Goal: Transaction & Acquisition: Purchase product/service

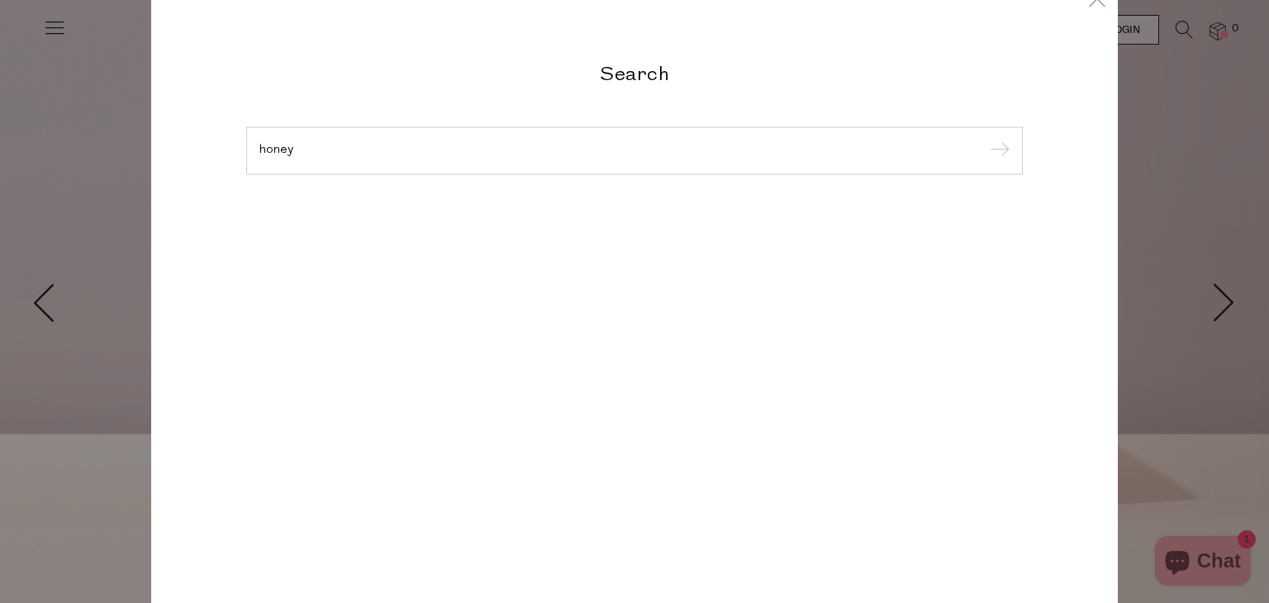
type input "honey"
click at [984, 139] on input "submit" at bounding box center [996, 151] width 25 height 25
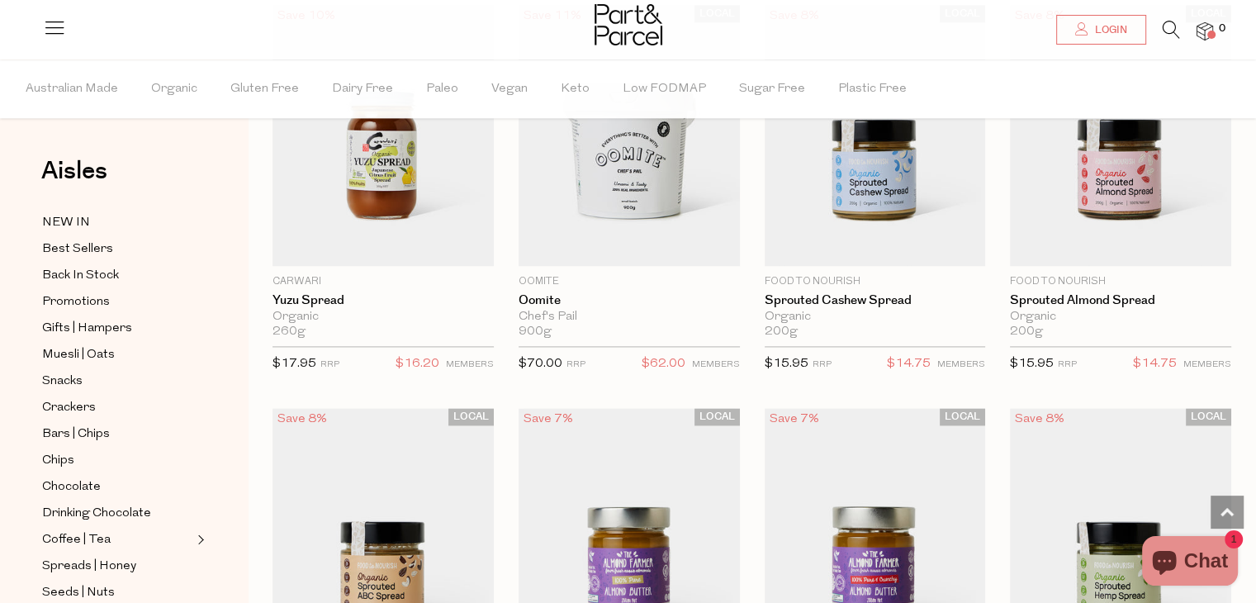
scroll to position [2230, 0]
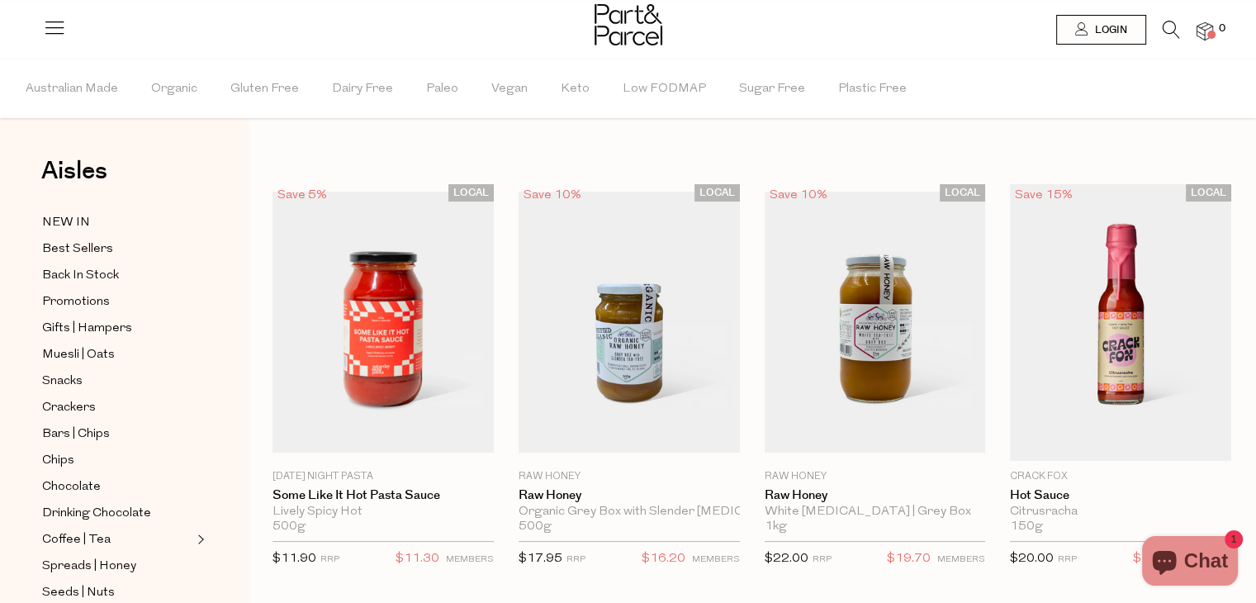
click at [1170, 35] on icon at bounding box center [1171, 30] width 17 height 18
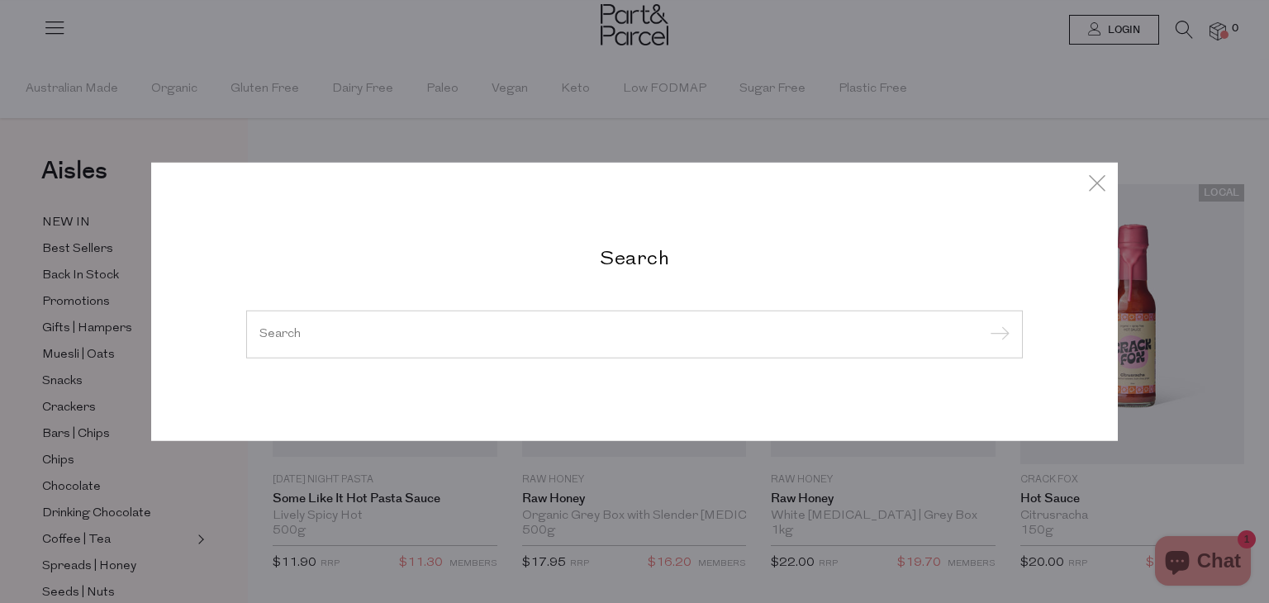
click at [311, 328] on input "search" at bounding box center [634, 334] width 750 height 12
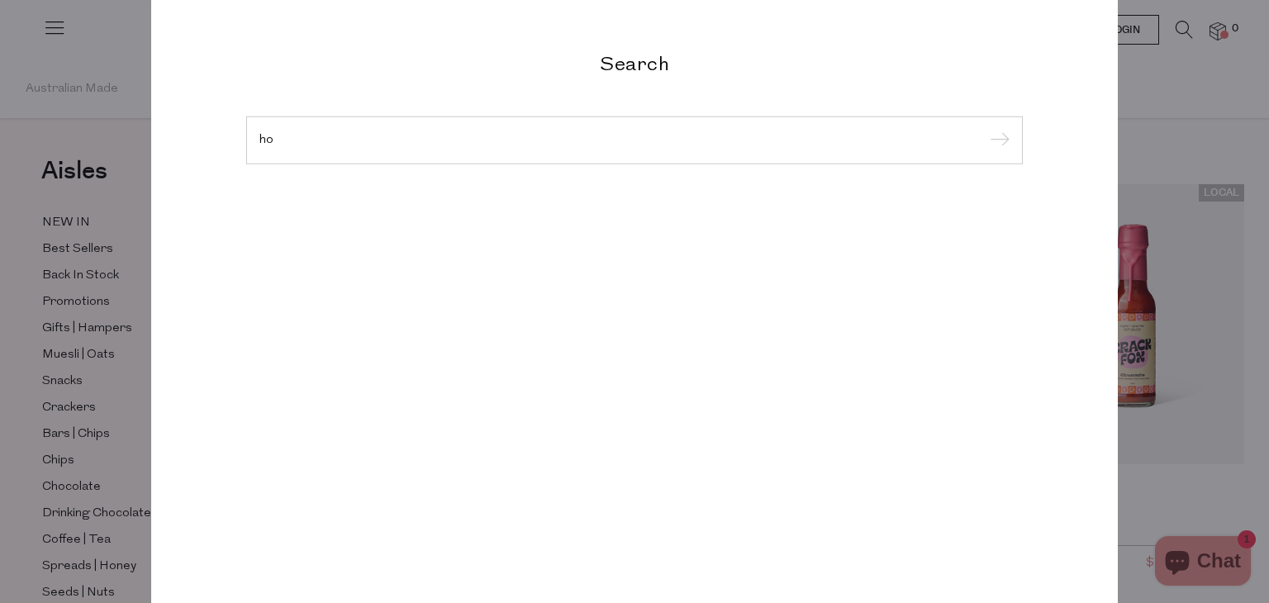
type input "h"
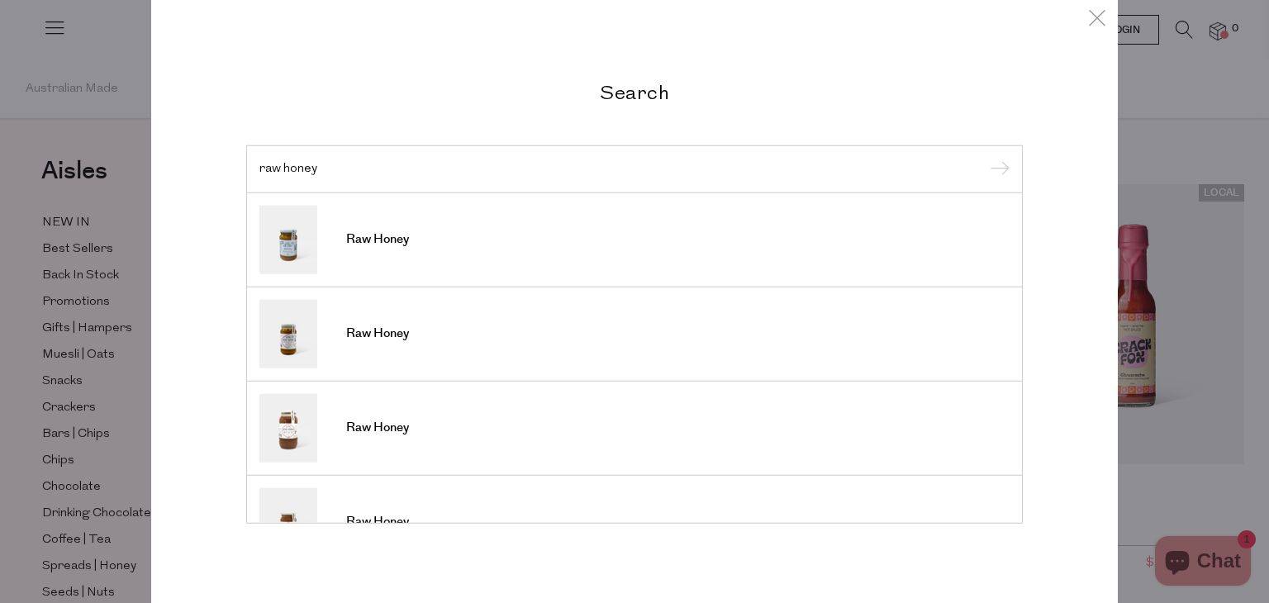
type input "raw honey"
click at [984, 158] on input "submit" at bounding box center [996, 170] width 25 height 25
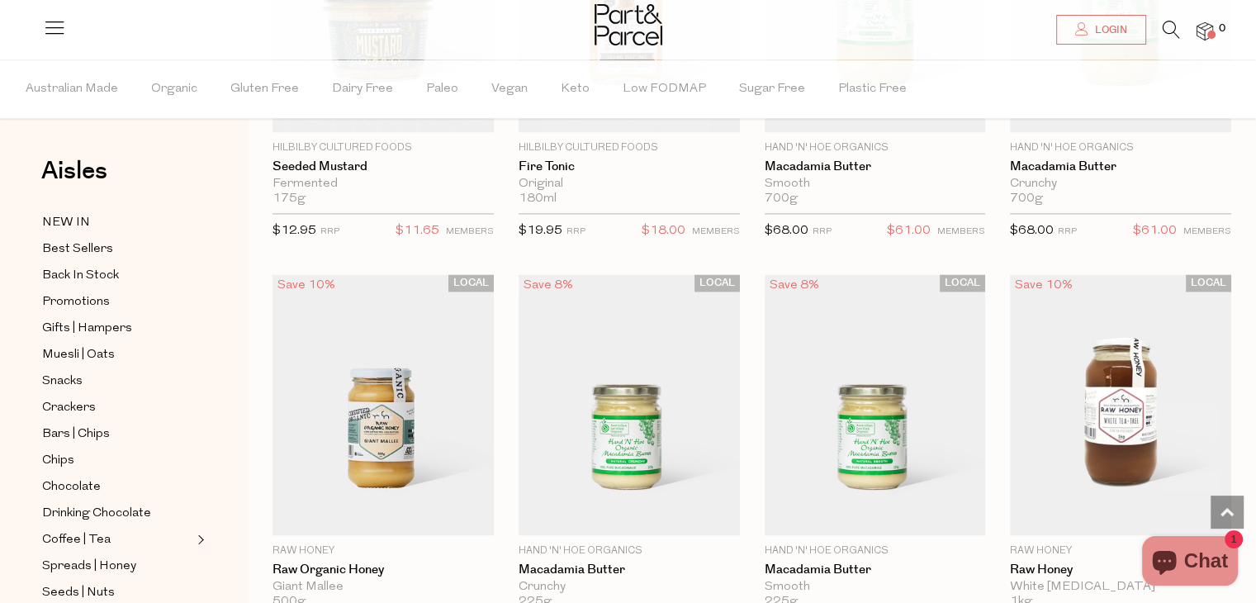
scroll to position [2395, 0]
